Goal: Task Accomplishment & Management: Manage account settings

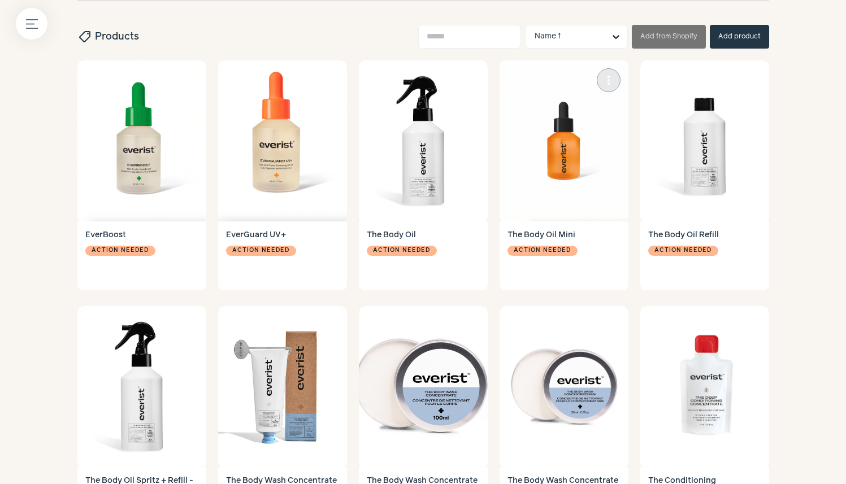
scroll to position [381, 0]
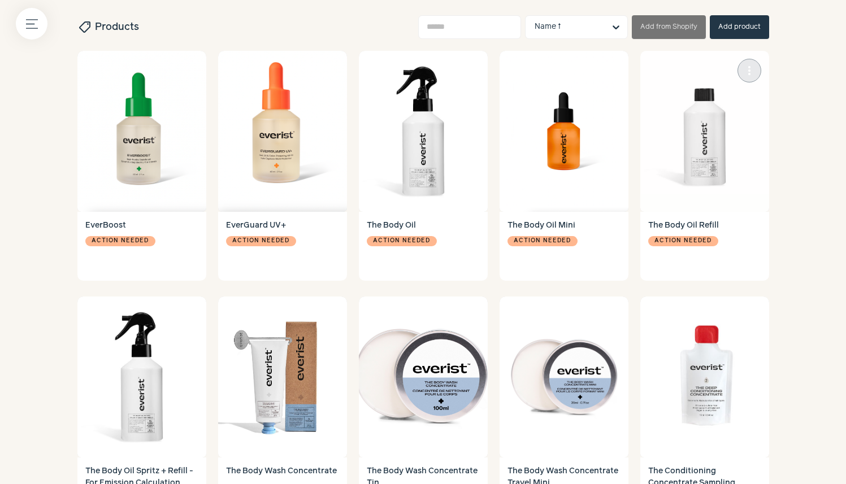
click at [661, 225] on h4 "The Body Oil Refill" at bounding box center [704, 226] width 113 height 12
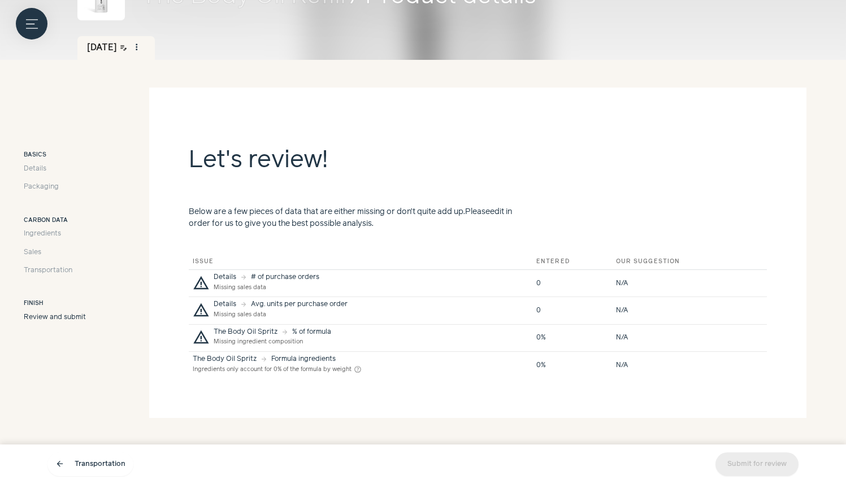
scroll to position [115, 0]
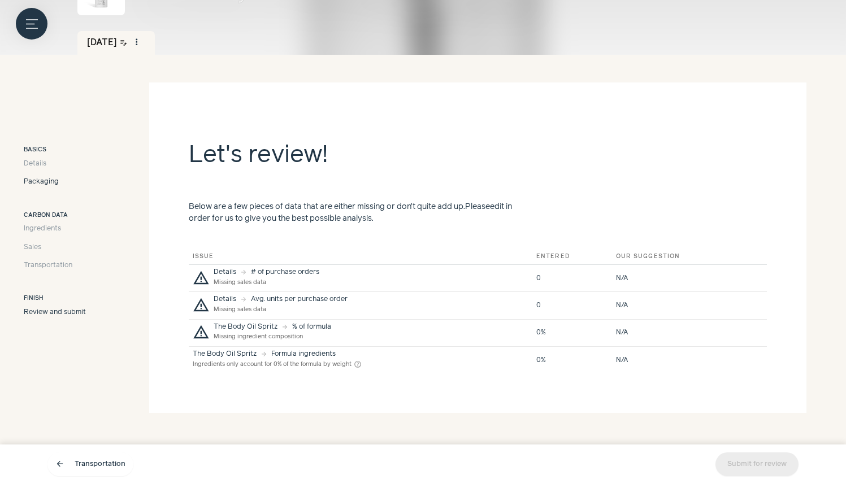
click at [36, 180] on span "Packaging" at bounding box center [41, 182] width 35 height 10
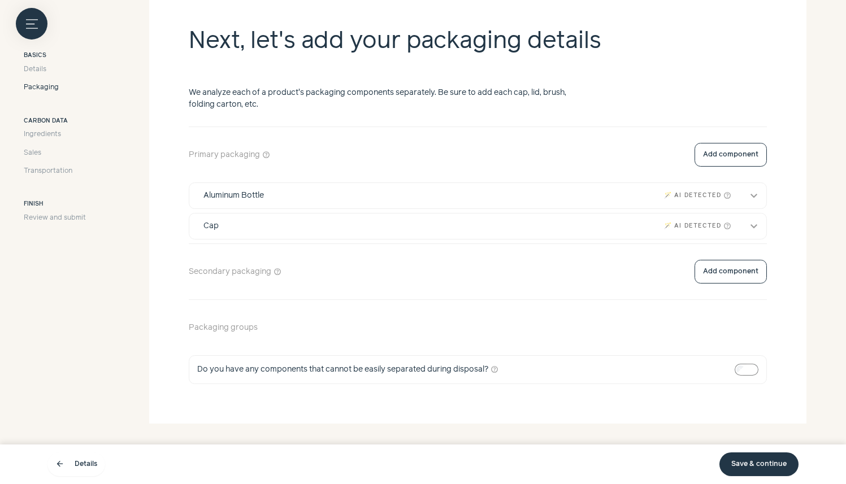
scroll to position [235, 0]
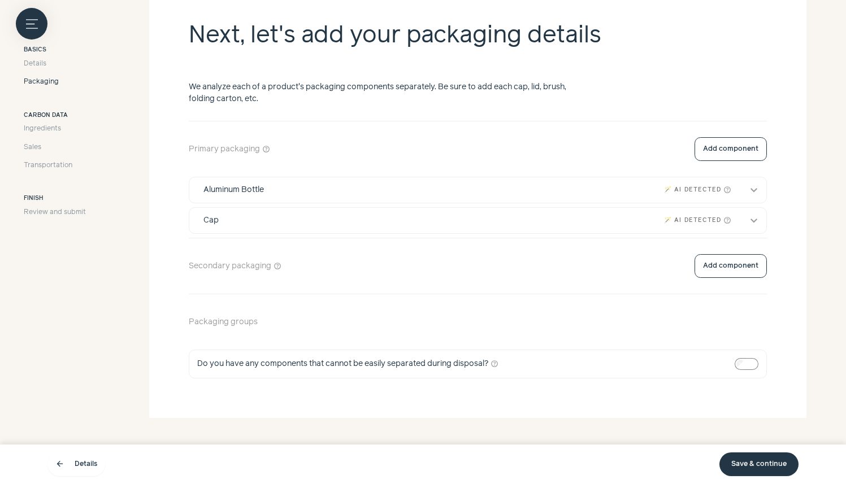
scroll to position [19, 0]
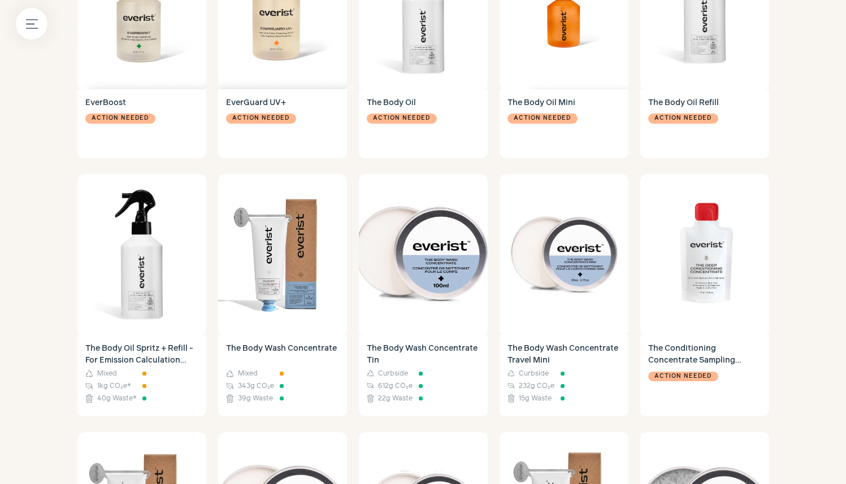
scroll to position [504, 0]
click at [98, 350] on h4 "The Body Oil Spritz + Refill - For Emission Calculation Only" at bounding box center [141, 354] width 113 height 24
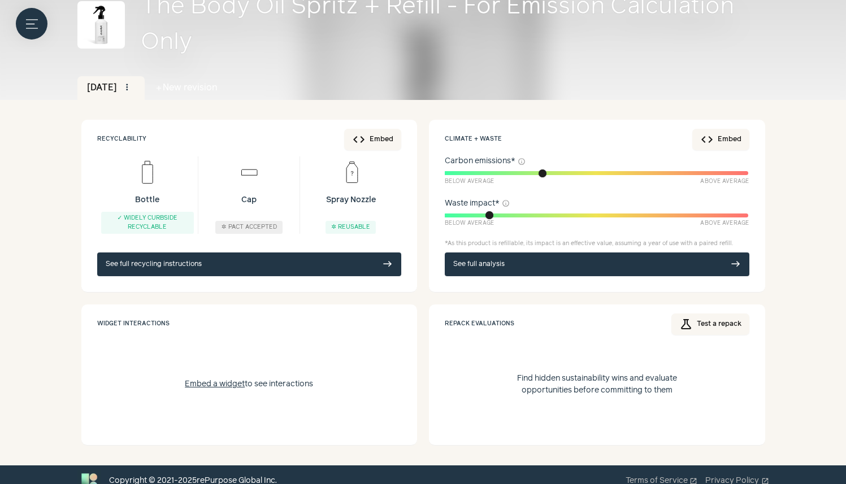
scroll to position [83, 0]
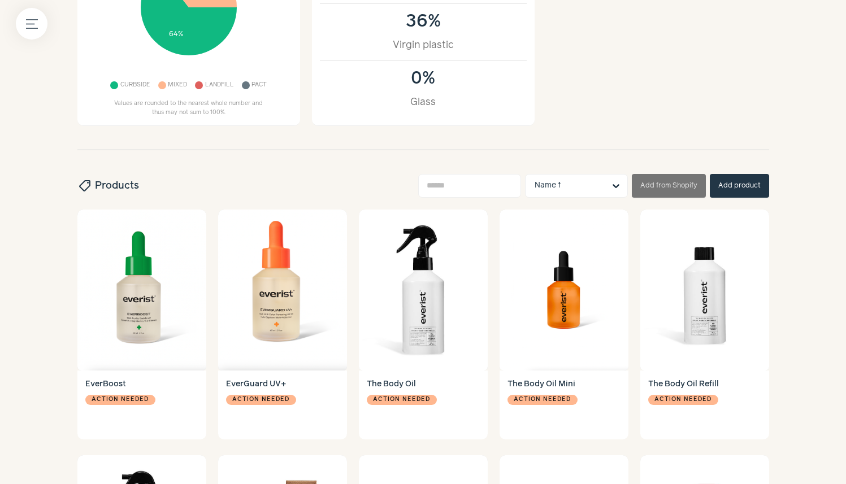
scroll to position [219, 0]
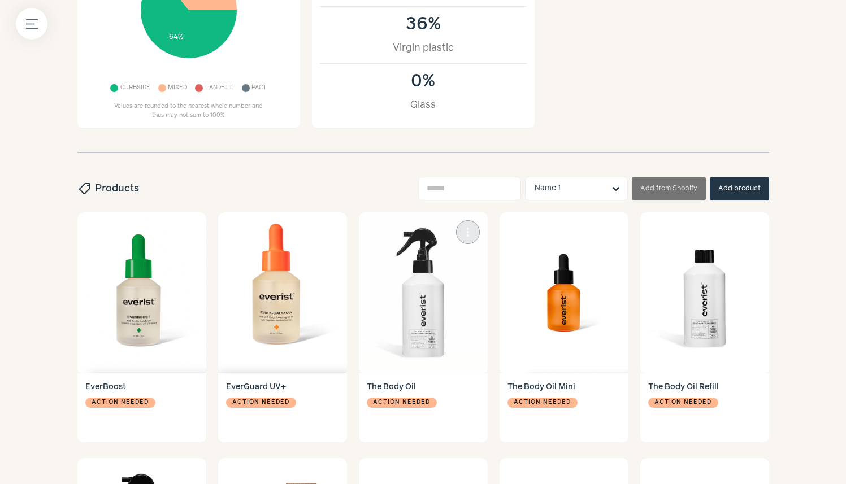
click at [438, 267] on img at bounding box center [423, 292] width 129 height 161
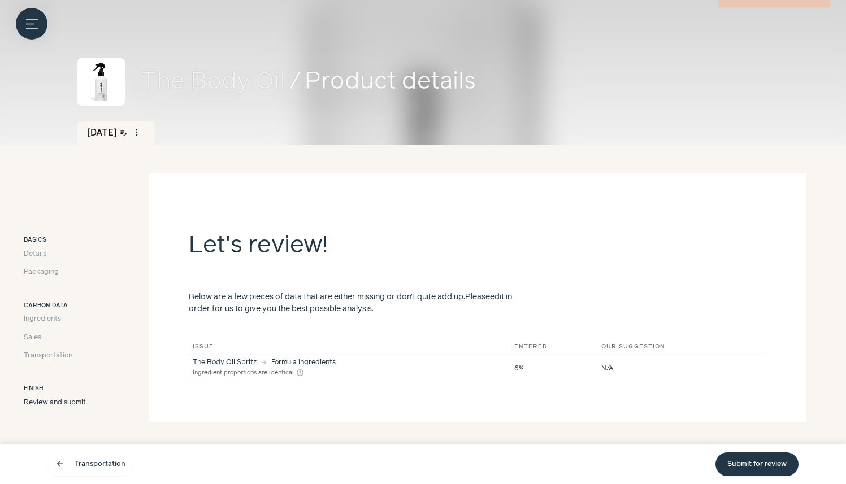
scroll to position [33, 0]
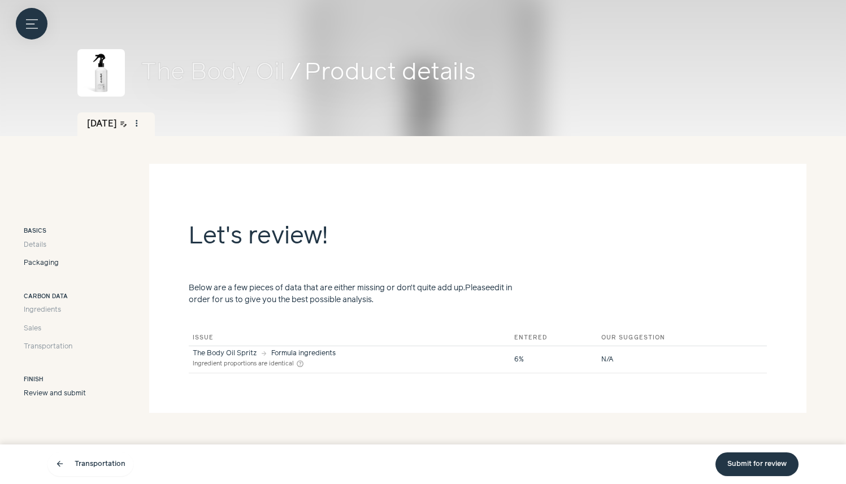
click at [44, 258] on span "Packaging" at bounding box center [41, 263] width 35 height 10
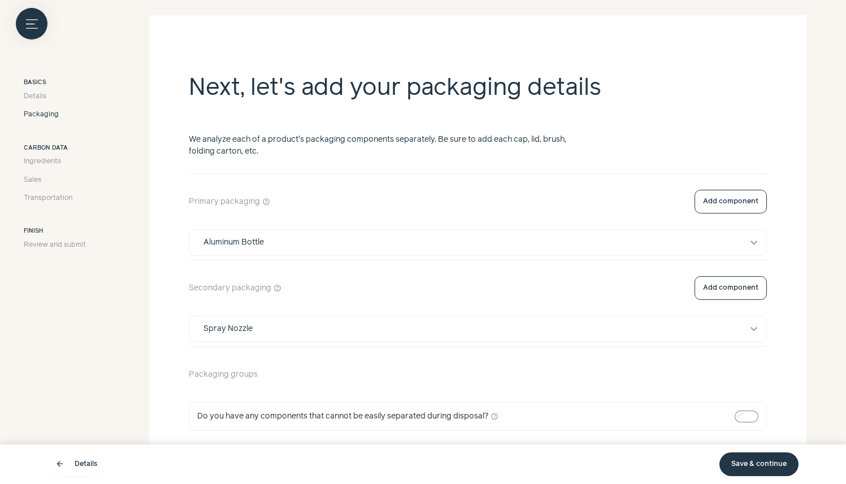
scroll to position [212, 0]
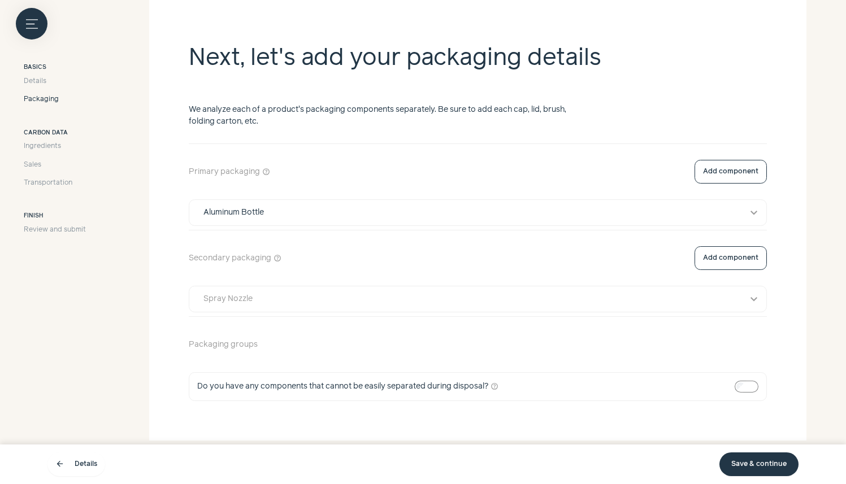
click at [256, 297] on div "Spray Nozzle" at bounding box center [468, 299] width 544 height 12
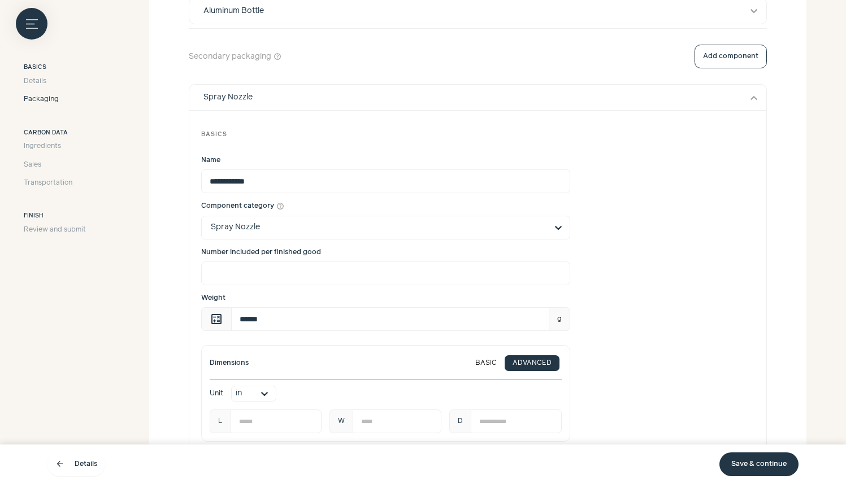
scroll to position [451, 0]
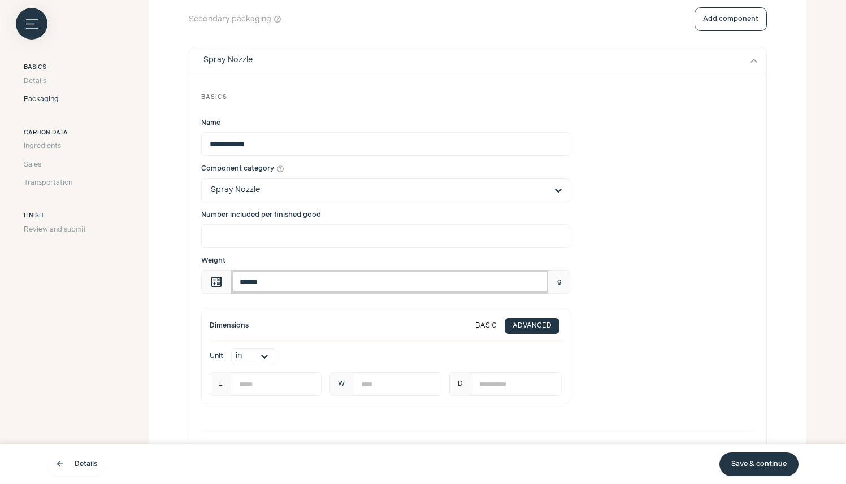
click at [280, 281] on input "******" at bounding box center [390, 282] width 318 height 24
